Goal: Task Accomplishment & Management: Use online tool/utility

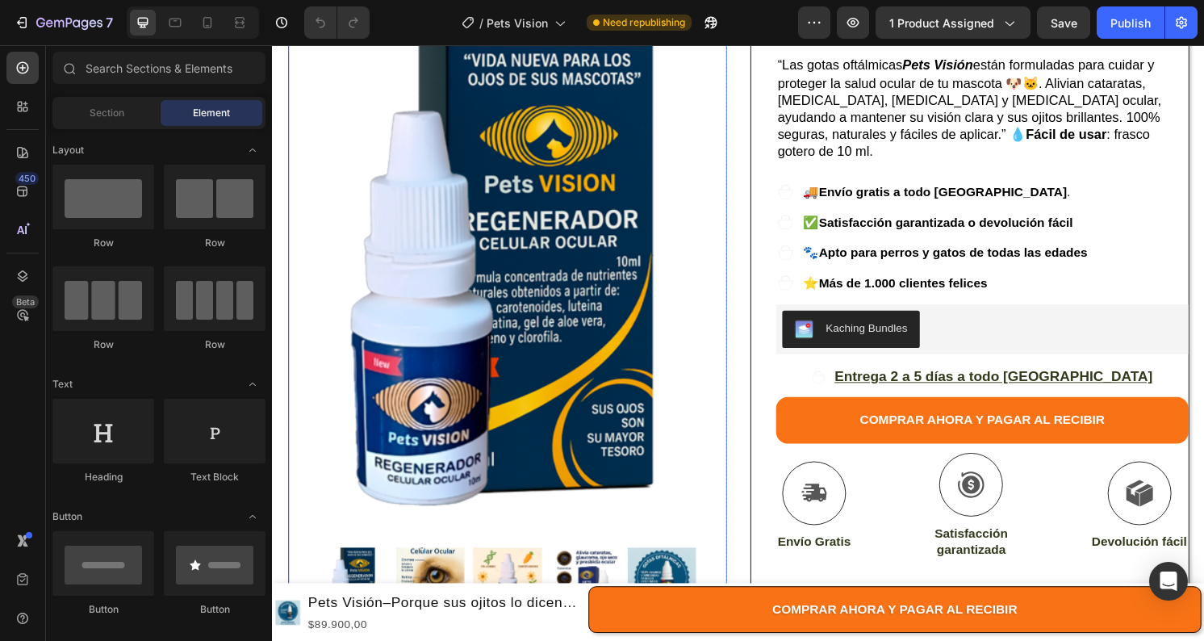
scroll to position [368, 0]
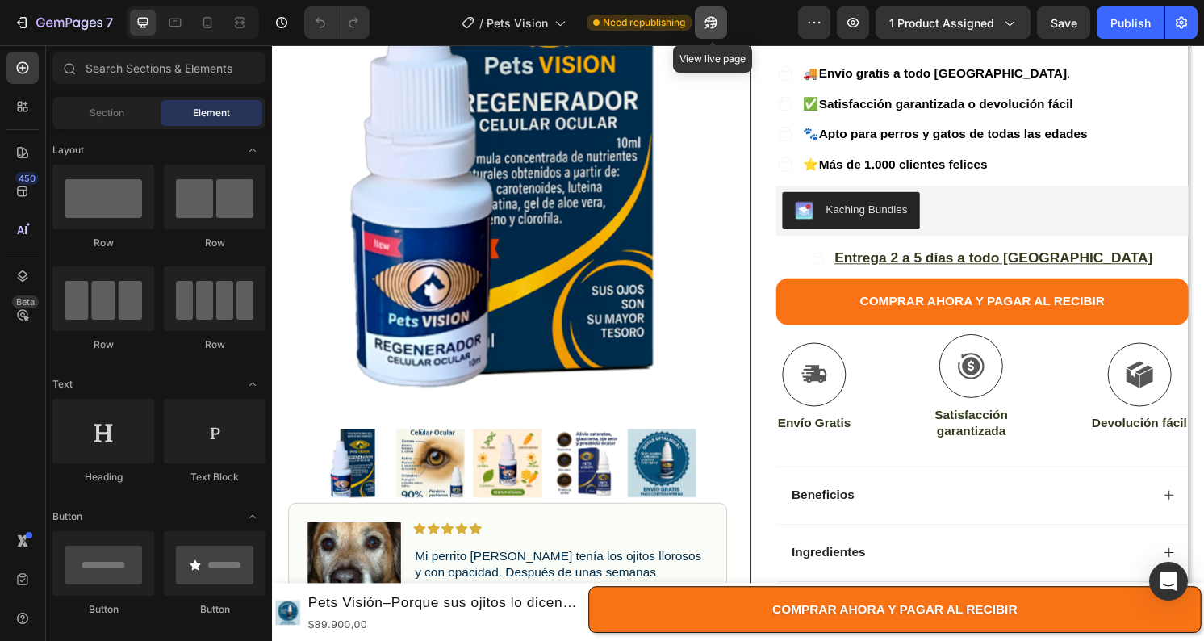
click at [724, 22] on button "button" at bounding box center [711, 22] width 32 height 32
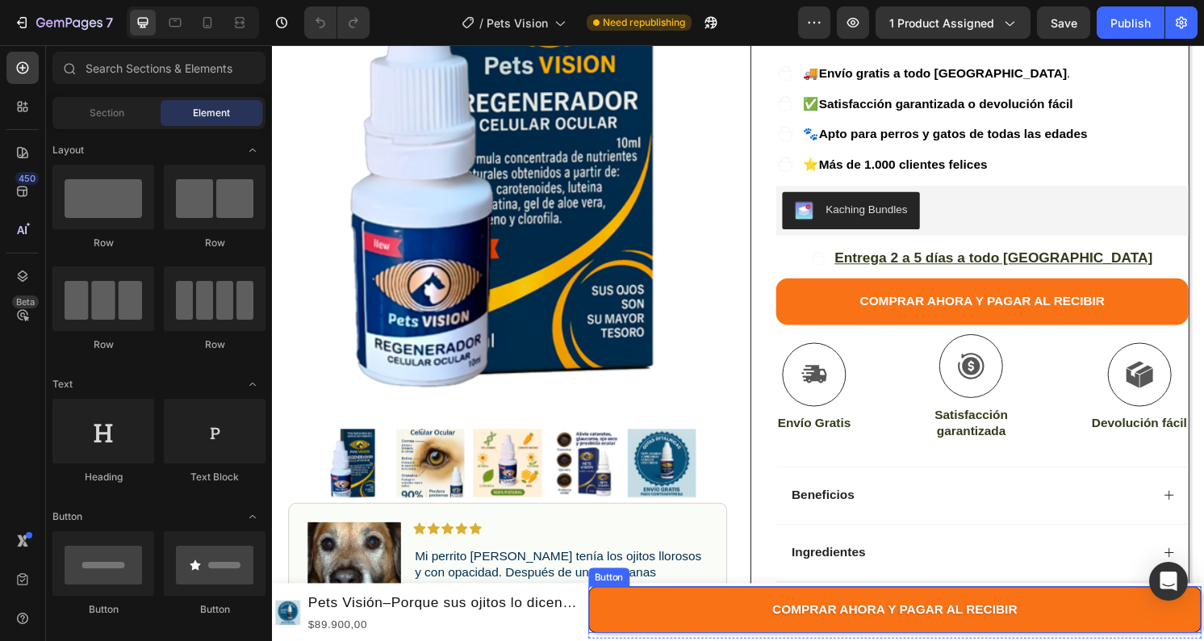
click at [624, 625] on button "COMPRAR AHORA Y PAGAR AL RECIBIR" at bounding box center [918, 631] width 637 height 48
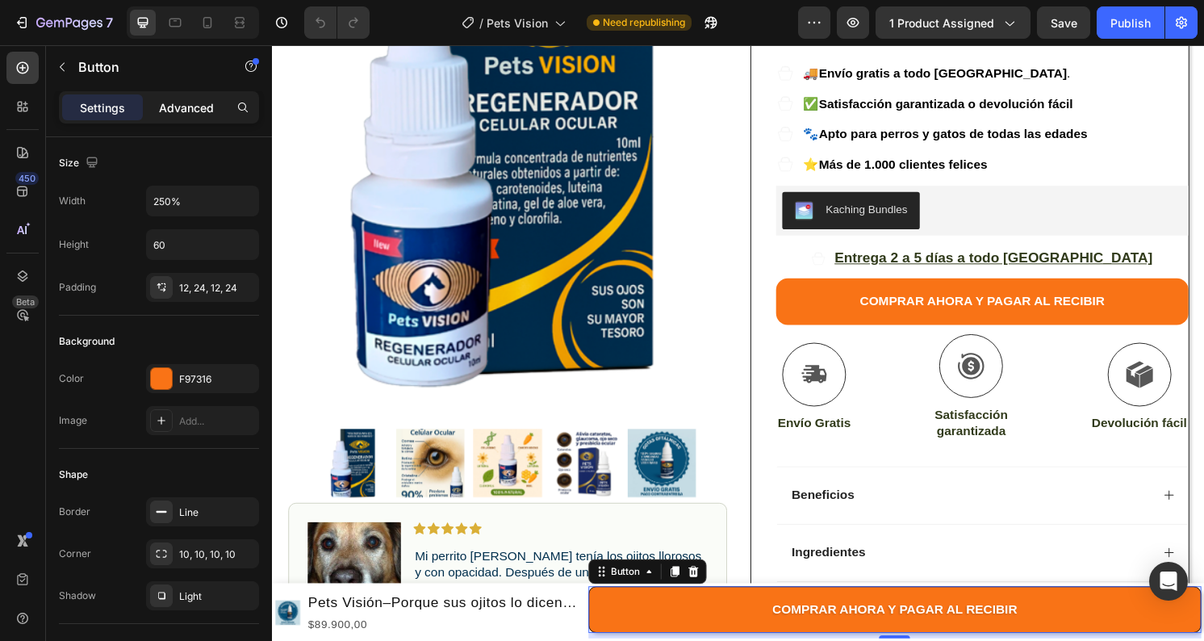
click at [182, 101] on p "Advanced" at bounding box center [186, 107] width 55 height 17
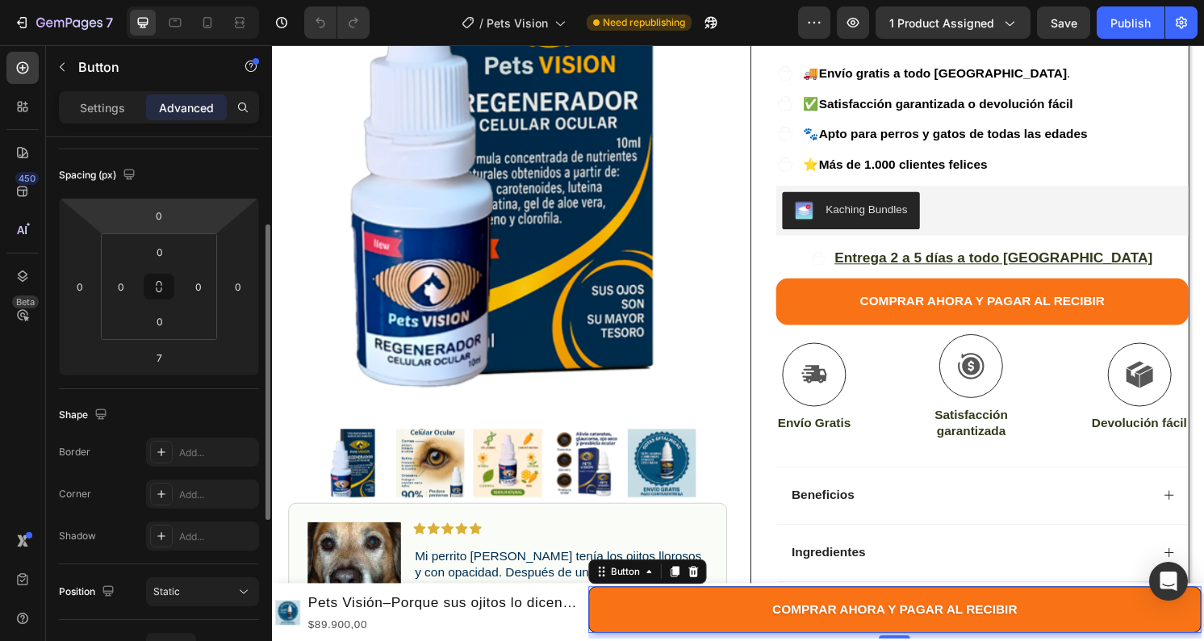
scroll to position [471, 0]
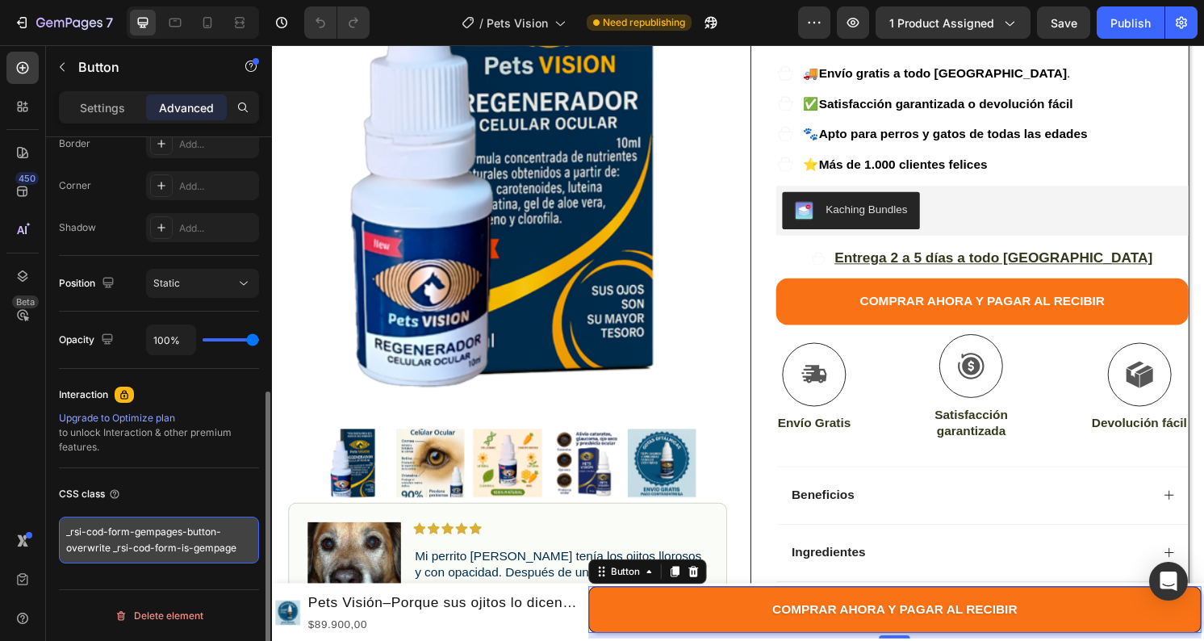
click at [200, 536] on textarea "_rsi-cod-form-gempages-button-overwrite _rsi-cod-form-is-gempage" at bounding box center [159, 539] width 200 height 47
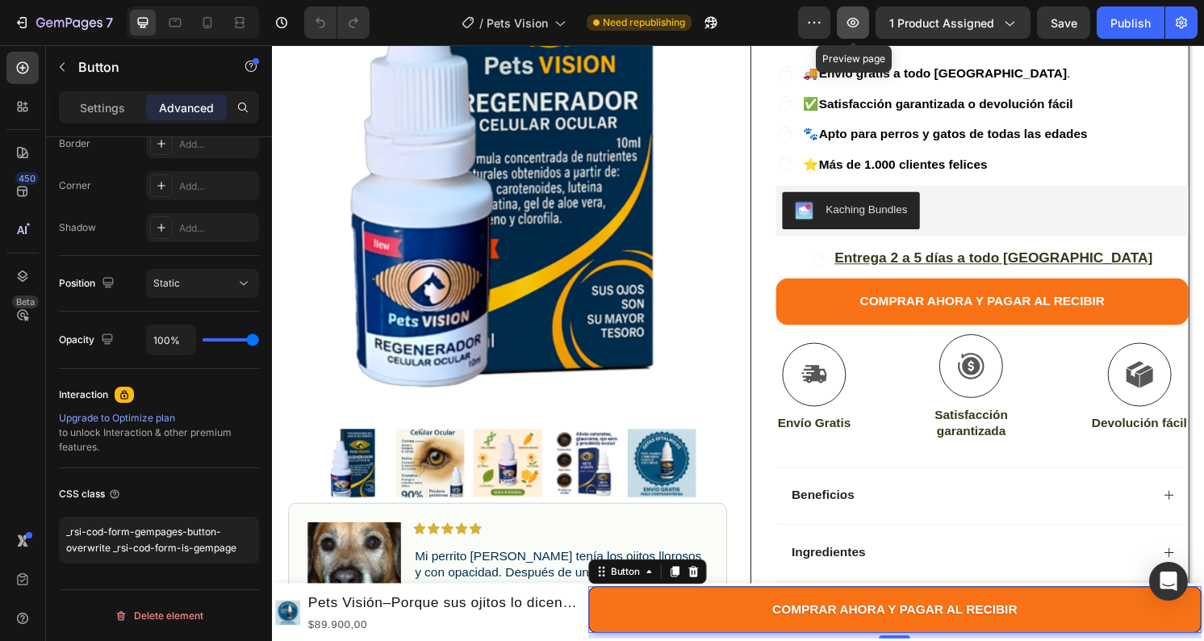
click at [857, 30] on icon "button" at bounding box center [853, 23] width 16 height 16
click at [718, 18] on icon "button" at bounding box center [711, 23] width 16 height 16
click at [212, 29] on icon at bounding box center [207, 23] width 16 height 16
type input "12"
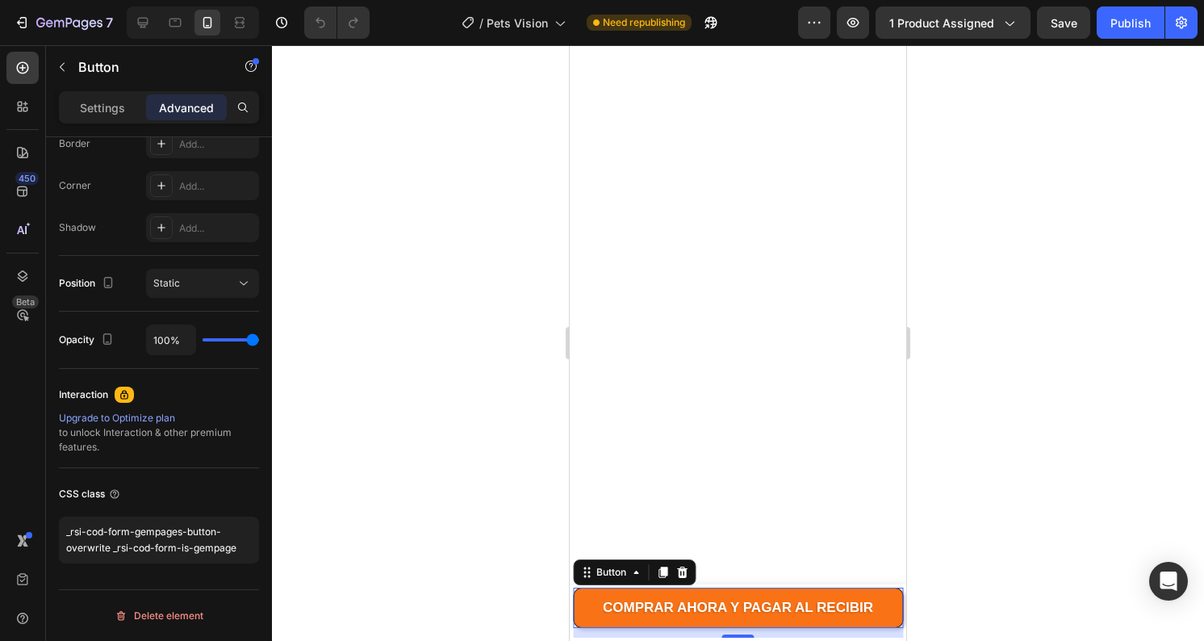
scroll to position [5105, 0]
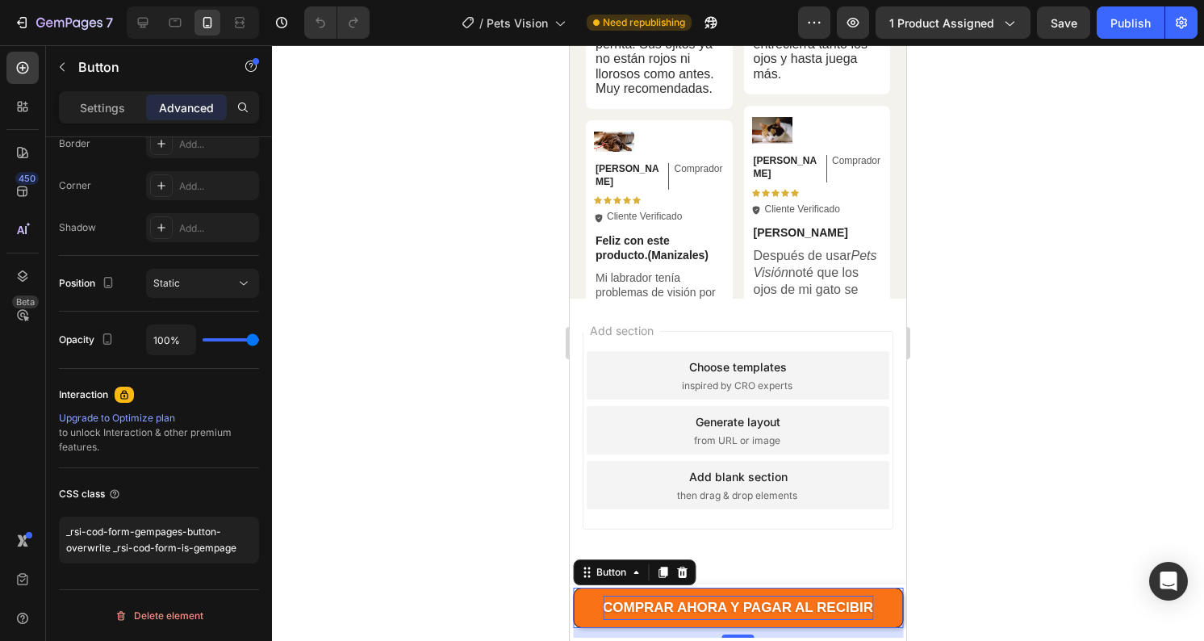
click at [791, 609] on strong "COMPRAR AHORA Y PAGAR AL RECIBIR" at bounding box center [738, 606] width 270 height 15
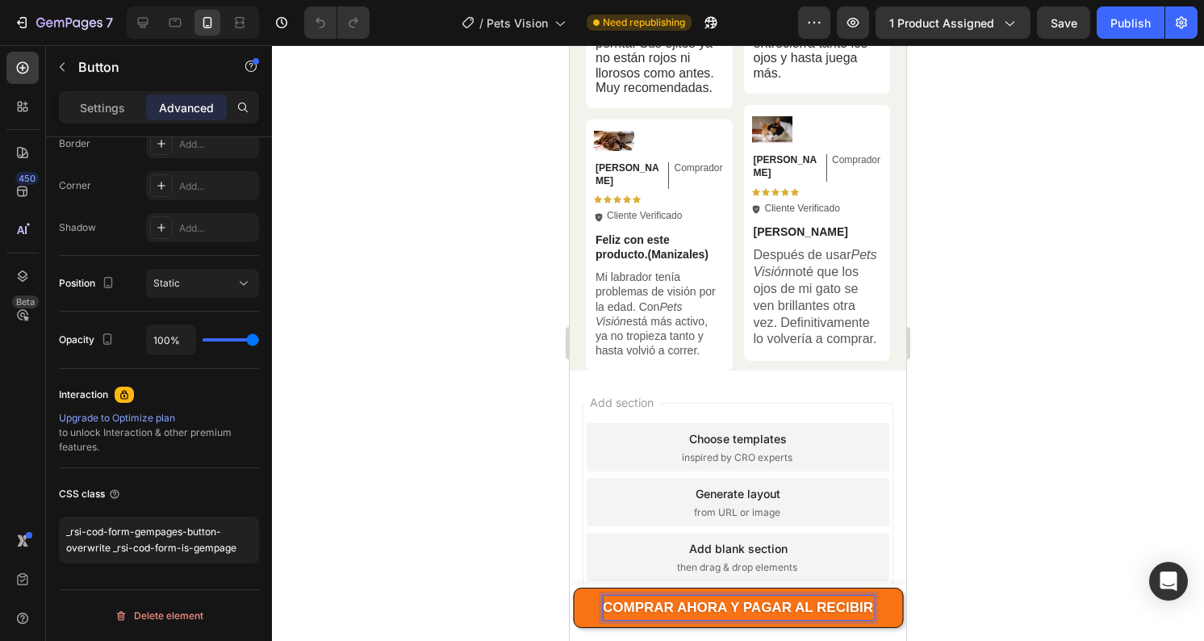
scroll to position [5130, 0]
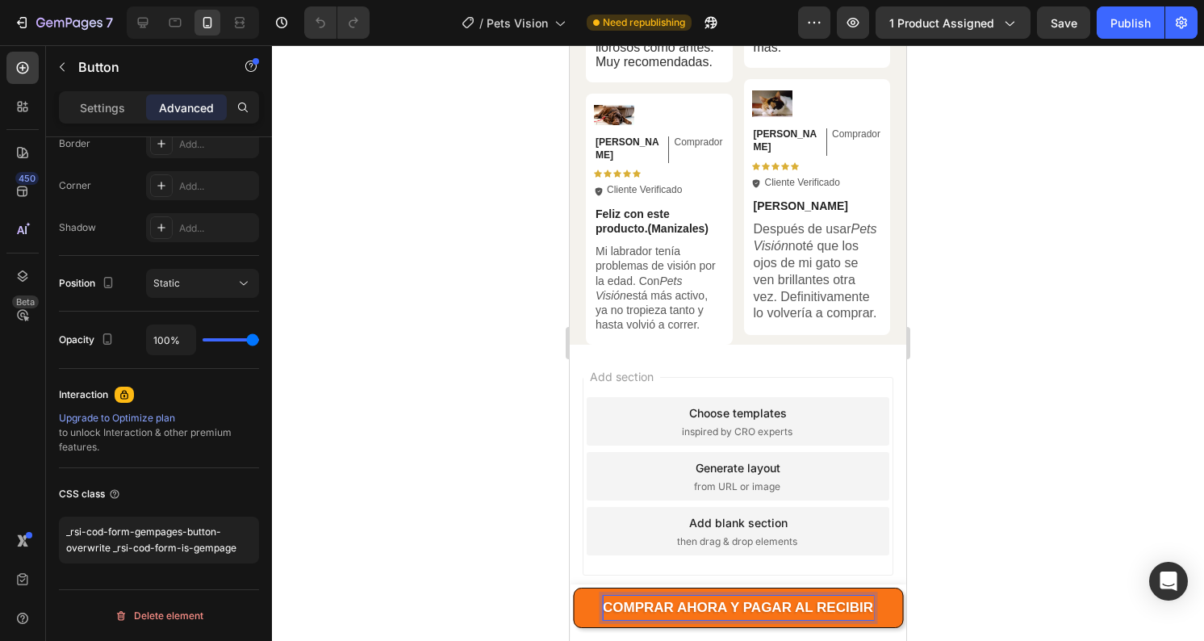
click at [838, 603] on strong "COMPRAR AHORA Y PAGAR AL RECIBIR" at bounding box center [738, 606] width 270 height 15
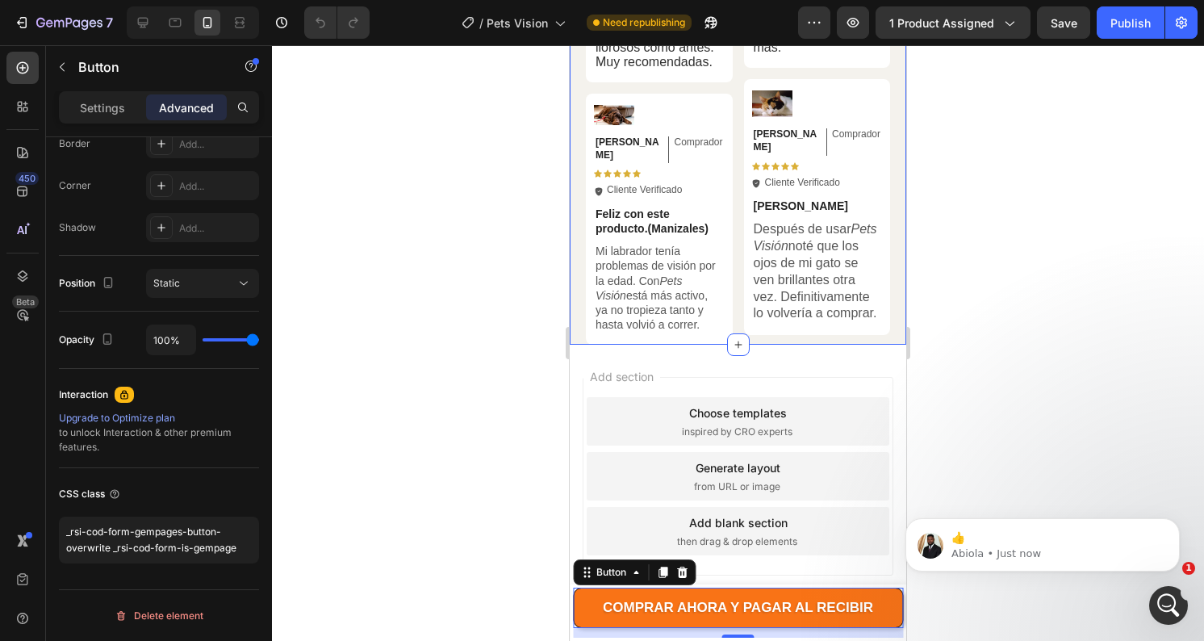
scroll to position [0, 0]
